Goal: Task Accomplishment & Management: Use online tool/utility

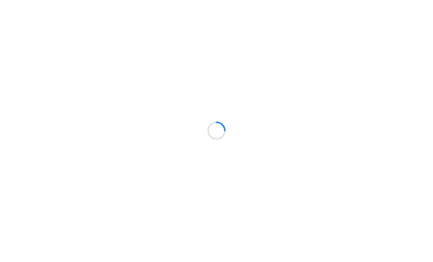
scroll to position [0, 0]
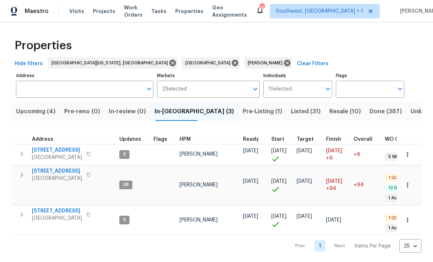
click at [375, 46] on div "Properties" at bounding box center [216, 45] width 409 height 23
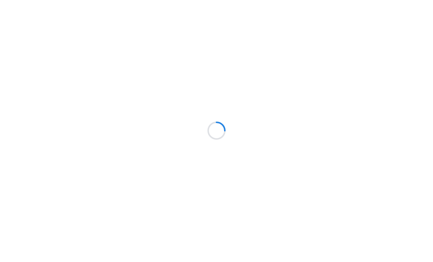
scroll to position [0, 0]
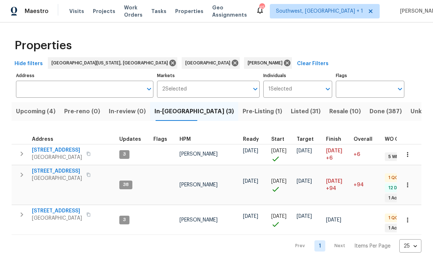
click at [242, 110] on span "Pre-Listing (1)" at bounding box center [261, 112] width 39 height 10
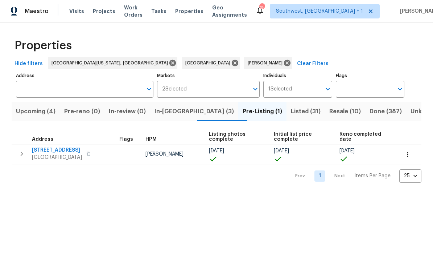
click at [291, 112] on span "Listed (31)" at bounding box center [306, 112] width 30 height 10
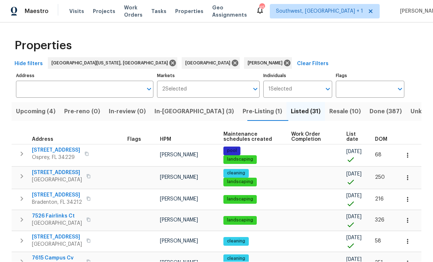
scroll to position [0, 0]
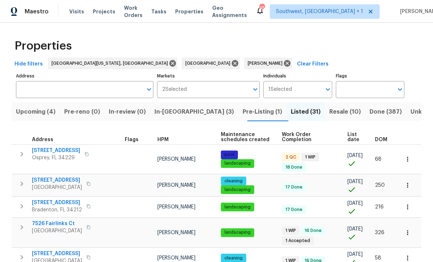
click at [351, 135] on span "List date" at bounding box center [354, 137] width 15 height 10
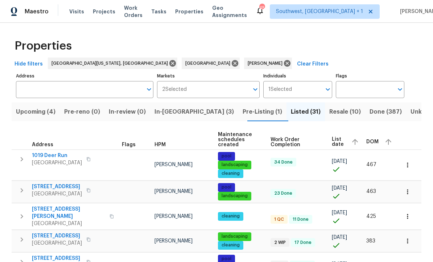
click at [340, 138] on span "List date" at bounding box center [337, 142] width 13 height 10
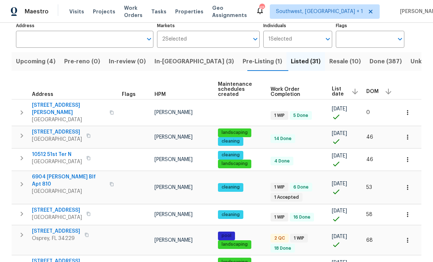
scroll to position [53, 0]
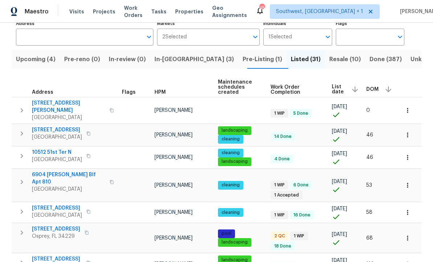
click at [47, 100] on span "5198 Moeller Ave" at bounding box center [68, 107] width 73 height 14
click at [411, 103] on button "button" at bounding box center [407, 111] width 16 height 16
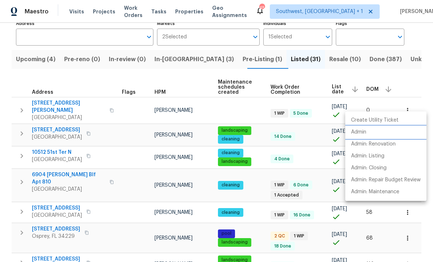
click at [357, 132] on p "Admin" at bounding box center [358, 133] width 15 height 8
click at [35, 63] on div at bounding box center [216, 131] width 433 height 262
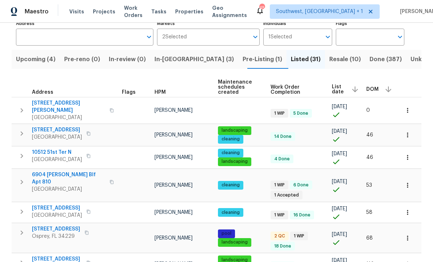
click at [30, 61] on span "Upcoming (4)" at bounding box center [35, 59] width 39 height 10
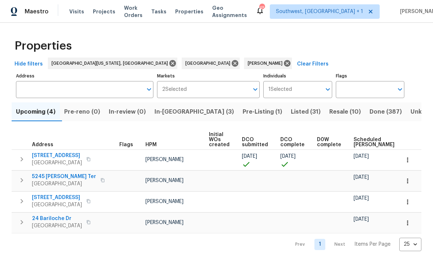
click at [47, 156] on span "3014 65th St E" at bounding box center [57, 155] width 50 height 7
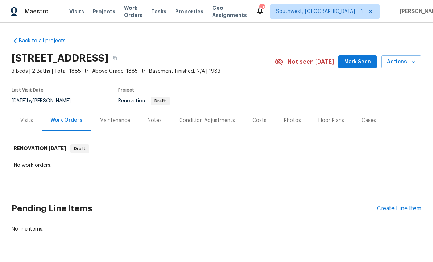
click at [214, 123] on div "Condition Adjustments" at bounding box center [207, 120] width 56 height 7
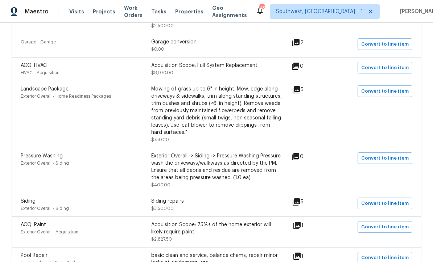
scroll to position [227, 0]
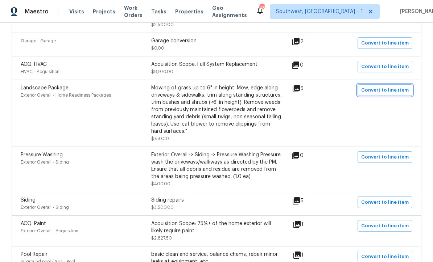
click at [385, 91] on span "Convert to line item" at bounding box center [384, 90] width 47 height 8
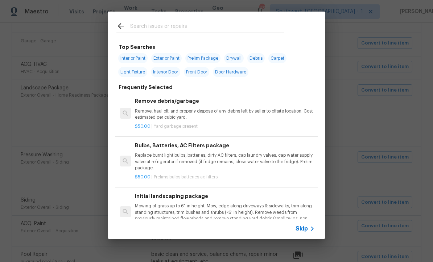
click at [303, 233] on div "Skip" at bounding box center [305, 229] width 21 height 9
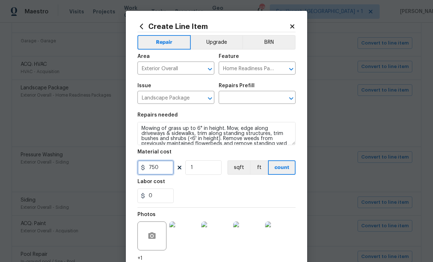
click at [162, 172] on input "750" at bounding box center [155, 167] width 36 height 14
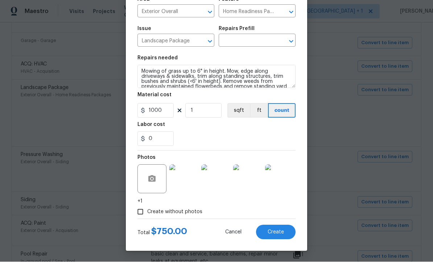
scroll to position [58, 0]
type input "1000"
click at [248, 45] on input "text" at bounding box center [246, 41] width 57 height 11
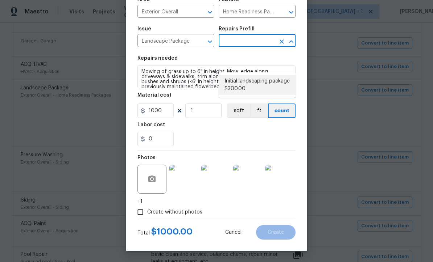
click at [254, 75] on li "Initial landscaping package $300.00" at bounding box center [256, 85] width 77 height 20
type input "Initial landscaping package $300.00"
type input "300"
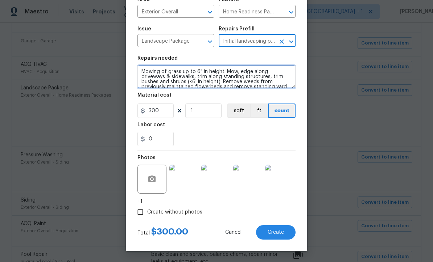
click at [227, 71] on textarea "Mowing of grass up to 6" in height. Mow, edge along driveways & sidewalks, trim…" at bounding box center [216, 76] width 158 height 23
click at [258, 77] on textarea "Mow, edge along driveways & sidewalks, trim along standing structures, trim bus…" at bounding box center [216, 76] width 158 height 23
click at [238, 73] on textarea "Mow, edge along driveways & sidewalks, trim along standing structures, trim bus…" at bounding box center [216, 76] width 158 height 23
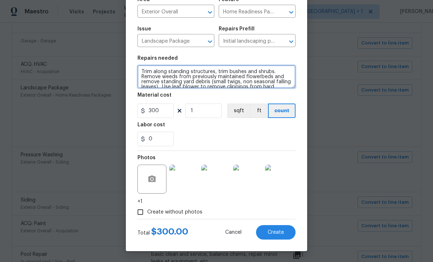
click at [227, 71] on textarea "Trim along standing structures, trim bushes and shrubs. Remove weeds from previ…" at bounding box center [216, 76] width 158 height 23
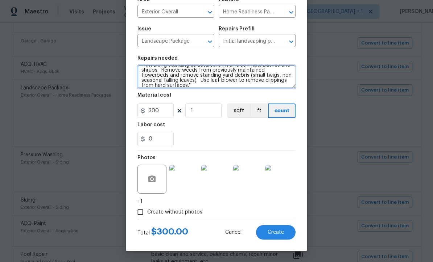
scroll to position [6, 0]
click at [187, 87] on textarea "Trim along standing structures, trim all tree limbs, bushes and shrubs. Remove …" at bounding box center [216, 76] width 158 height 23
type textarea "Trim along standing structures, trim all tree limbs, bushes and shrubs. Remove …"
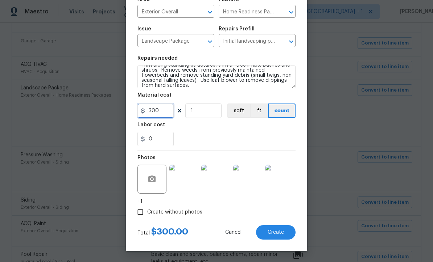
click at [173, 111] on input "300" at bounding box center [155, 111] width 36 height 14
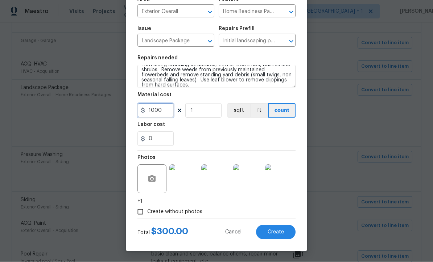
type input "1000"
click at [258, 140] on div "0" at bounding box center [216, 139] width 158 height 14
click at [278, 234] on span "Create" at bounding box center [275, 232] width 16 height 5
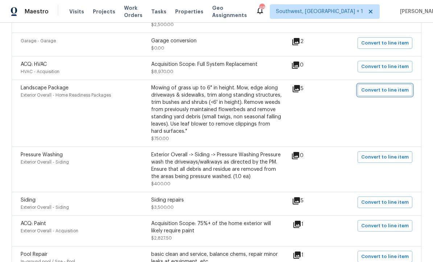
click at [385, 84] on button "Convert to line item" at bounding box center [384, 90] width 55 height 12
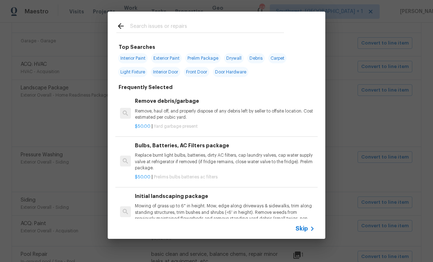
click at [311, 233] on icon at bounding box center [312, 229] width 9 height 9
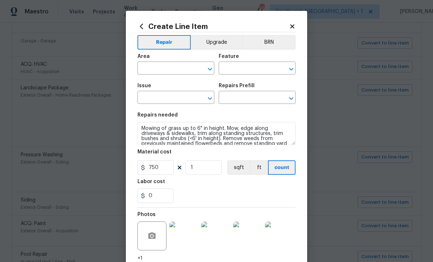
type input "Exterior Overall"
type input "Home Readiness Packages"
type input "Landscape Package"
click at [253, 74] on input "Home Readiness Packages" at bounding box center [246, 68] width 57 height 11
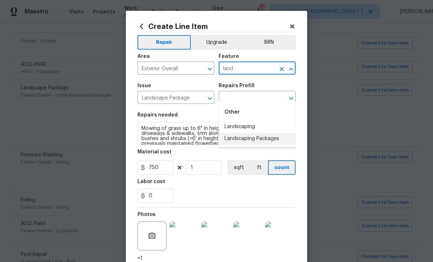
click at [263, 133] on li "Landscaping Packages" at bounding box center [256, 139] width 77 height 12
click at [191, 101] on input "Landscape Package" at bounding box center [165, 98] width 57 height 11
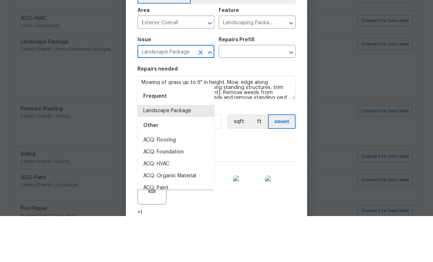
click at [267, 50] on div "Area Exterior Overall ​ Feature Landscaping Packages ​" at bounding box center [216, 64] width 158 height 29
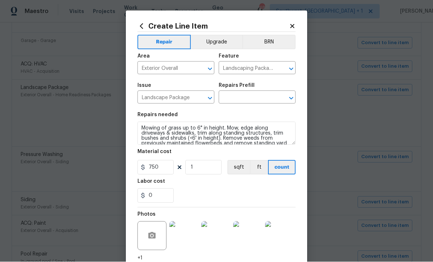
click at [260, 70] on input "Landscaping Packages" at bounding box center [246, 68] width 57 height 11
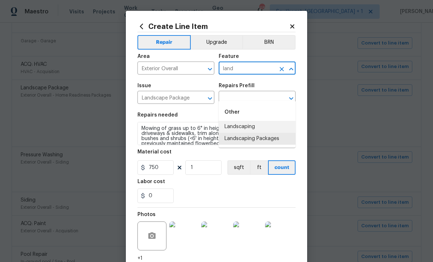
click at [247, 121] on li "Landscaping" at bounding box center [256, 127] width 77 height 12
type input "Landscaping"
click at [191, 99] on input "Landscape Package" at bounding box center [165, 98] width 57 height 11
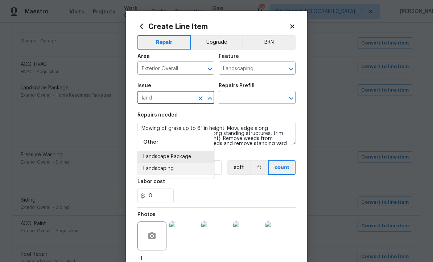
click at [176, 163] on li "Landscaping" at bounding box center [175, 169] width 77 height 12
type input "Landscaping"
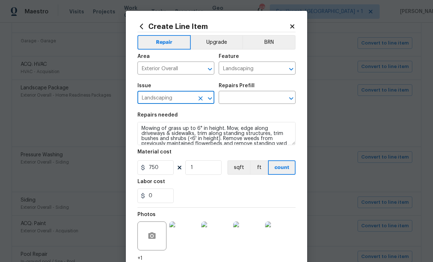
click at [253, 96] on input "text" at bounding box center [246, 98] width 57 height 11
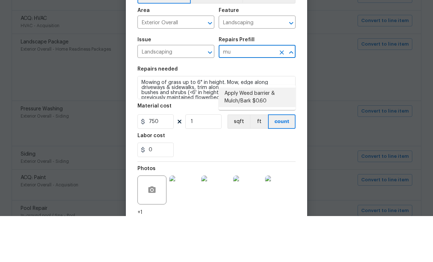
click at [258, 134] on li "Apply Weed barrier & Mulch/Bark $0.60" at bounding box center [256, 144] width 77 height 20
type input "Apply Weed barrier & Mulch/Bark $0.60"
type textarea "Prep the area/ remove all debris and install weed barrier and mulch as directed…"
type input "0.6"
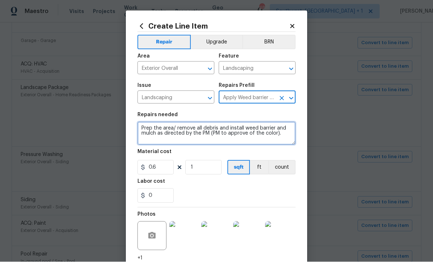
click at [155, 139] on textarea "Prep the area/ remove all debris and install weed barrier and mulch as directed…" at bounding box center [216, 133] width 158 height 23
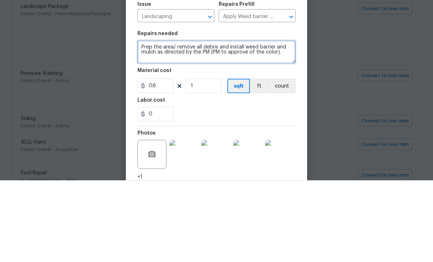
click at [159, 122] on textarea "Prep the area/ remove all debris and install weed barrier and mulch as directed…" at bounding box center [216, 133] width 158 height 23
click at [284, 122] on textarea "Prep the area/ remove all debris and install weed barrier and pine bark as dire…" at bounding box center [216, 133] width 158 height 23
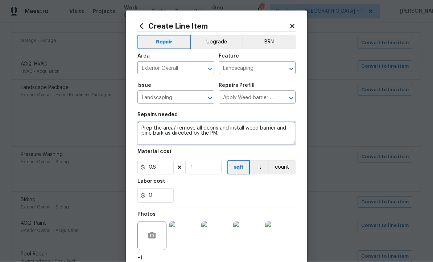
type textarea "Prep the area/ remove all debris and install weed barrier and pine bark as dire…"
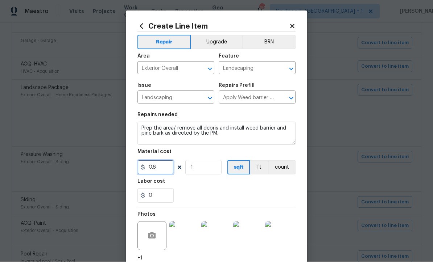
click at [162, 172] on input "0.6" at bounding box center [155, 167] width 36 height 14
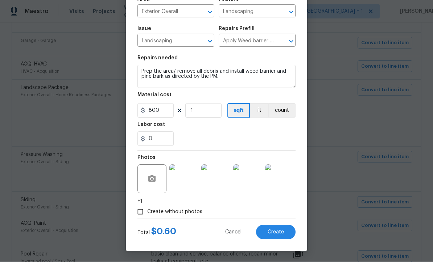
scroll to position [58, 0]
type input "800"
click at [245, 147] on section "Repairs needed Prep the area/ remove all debris and install weed barrier and pi…" at bounding box center [216, 100] width 158 height 99
click at [283, 232] on span "Create" at bounding box center [275, 232] width 16 height 5
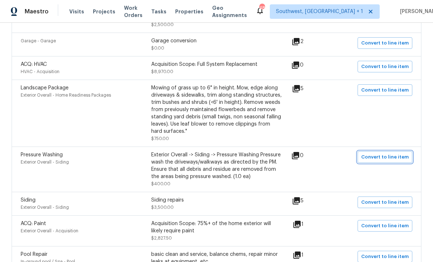
click at [392, 153] on span "Convert to line item" at bounding box center [384, 157] width 47 height 8
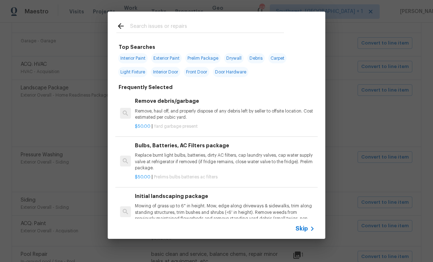
click at [300, 233] on div "Skip" at bounding box center [305, 229] width 21 height 9
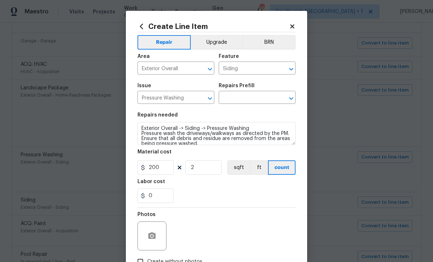
click at [236, 100] on input "text" at bounding box center [246, 98] width 57 height 11
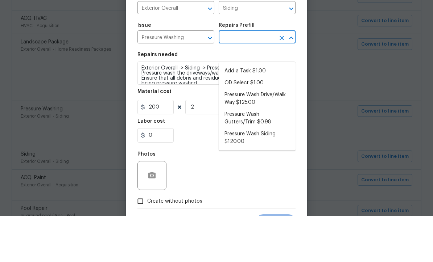
scroll to position [26, 0]
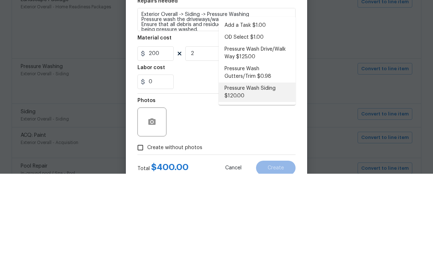
click at [264, 171] on li "Pressure Wash Siding $120.00" at bounding box center [256, 181] width 77 height 20
type input "Pressure Wash Siding $120.00"
type textarea "Protect areas as needed for pressure washing. Pressure wash the siding on the h…"
type input "Pressure Wash Siding $120.00"
type input "120"
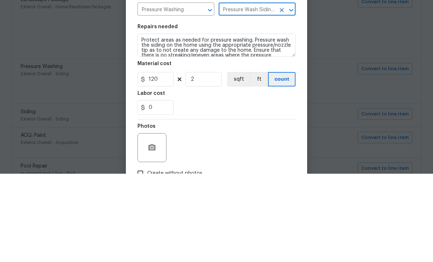
scroll to position [0, 0]
click at [196, 122] on textarea "Protect areas as needed for pressure washing. Pressure wash the siding on the h…" at bounding box center [216, 133] width 158 height 23
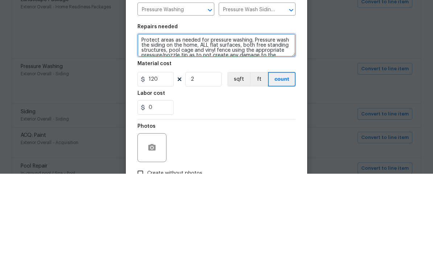
type textarea "Protect areas as needed for pressure washing. Pressure wash the siding on the h…"
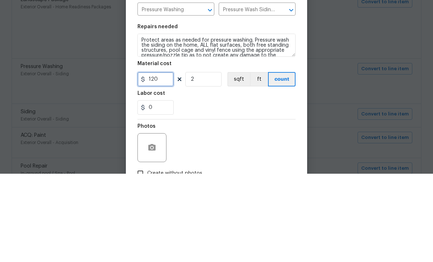
click at [160, 160] on input "120" at bounding box center [155, 167] width 36 height 14
type input "500"
click at [215, 160] on input "2" at bounding box center [203, 167] width 36 height 14
type input "1"
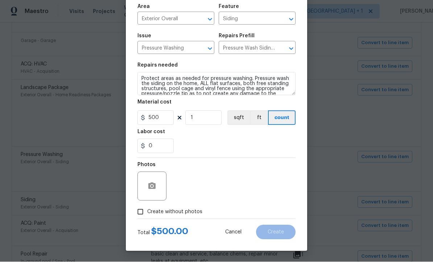
scroll to position [51, 0]
click at [151, 194] on button "button" at bounding box center [151, 186] width 17 height 17
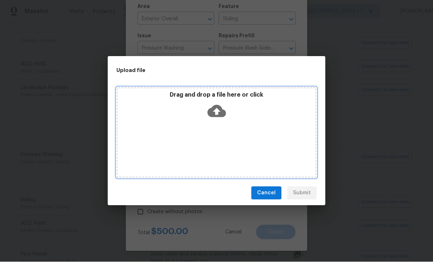
click at [219, 113] on icon at bounding box center [216, 111] width 18 height 12
